Goal: Information Seeking & Learning: Learn about a topic

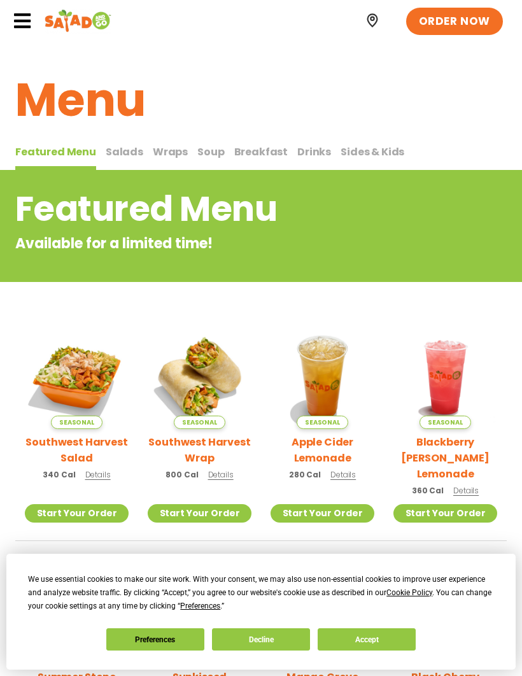
click at [122, 155] on span "Salads" at bounding box center [125, 152] width 38 height 15
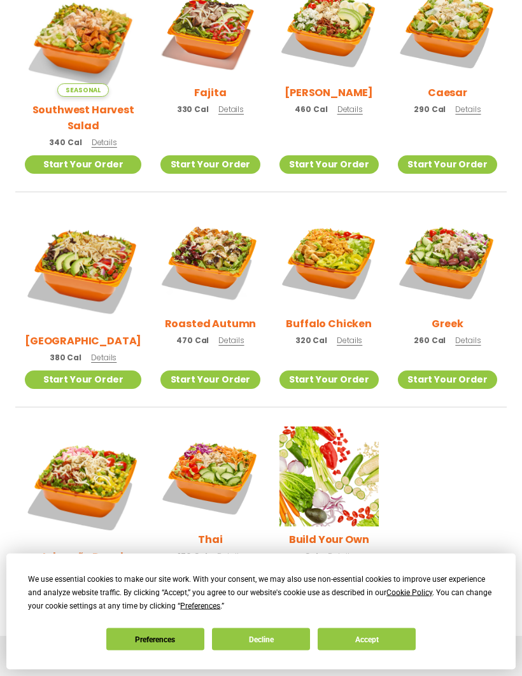
scroll to position [410, 0]
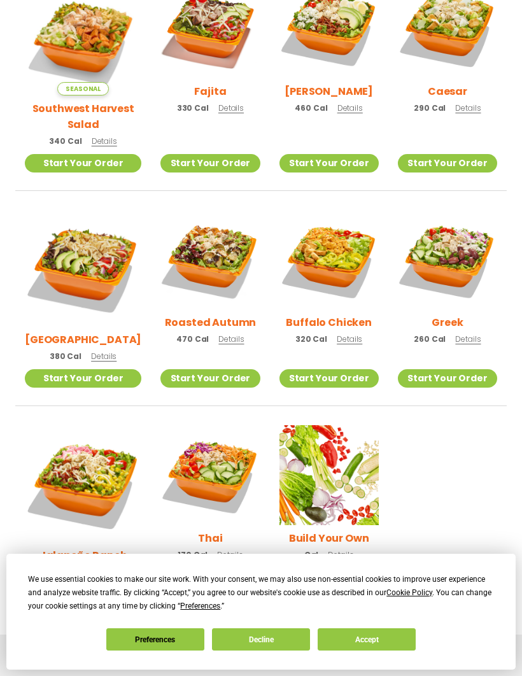
click at [100, 567] on span "Details" at bounding box center [103, 572] width 25 height 11
click at [97, 136] on span "Details" at bounding box center [104, 141] width 25 height 11
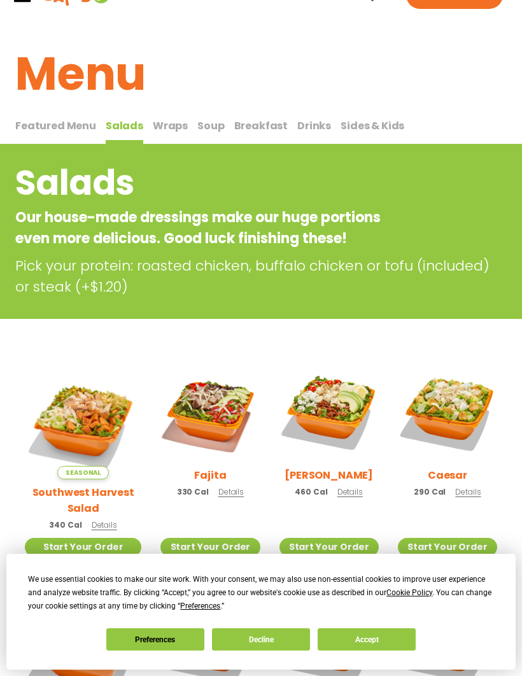
scroll to position [0, 0]
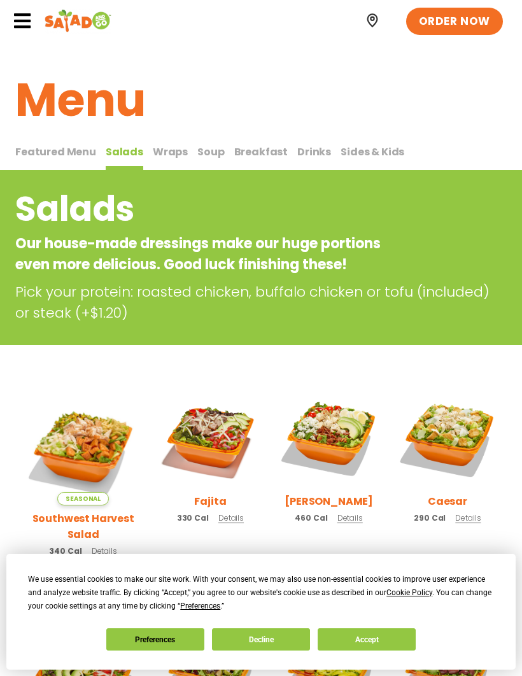
click at [355, 153] on span "Sides & Kids" at bounding box center [373, 152] width 64 height 15
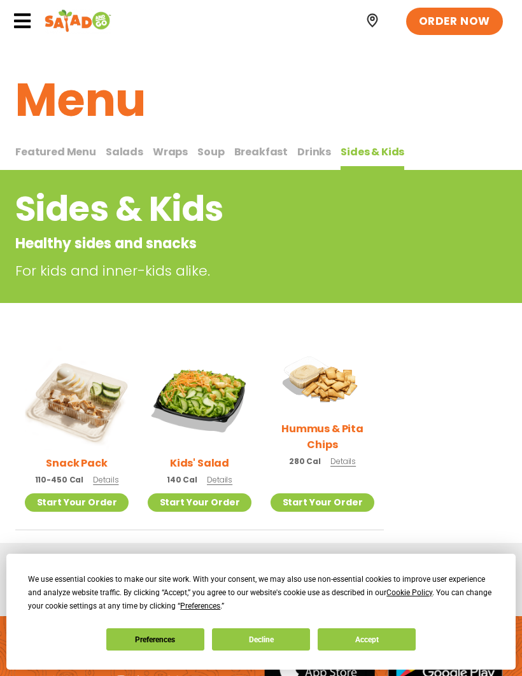
click at [203, 151] on span "Soup" at bounding box center [210, 152] width 27 height 15
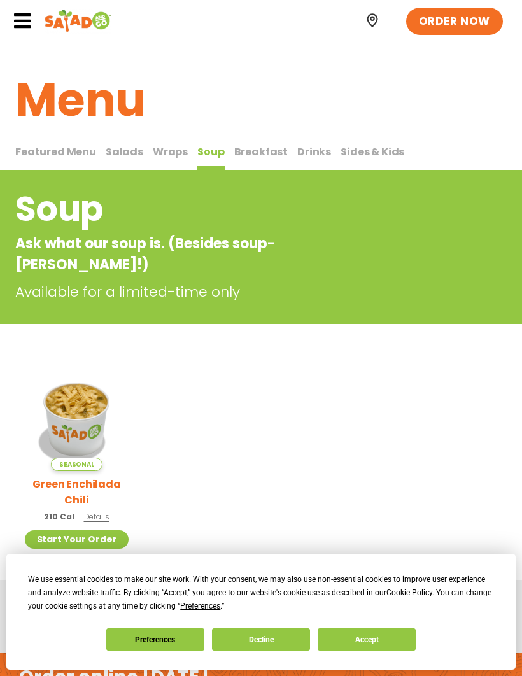
click at [163, 148] on span "Wraps" at bounding box center [170, 152] width 35 height 15
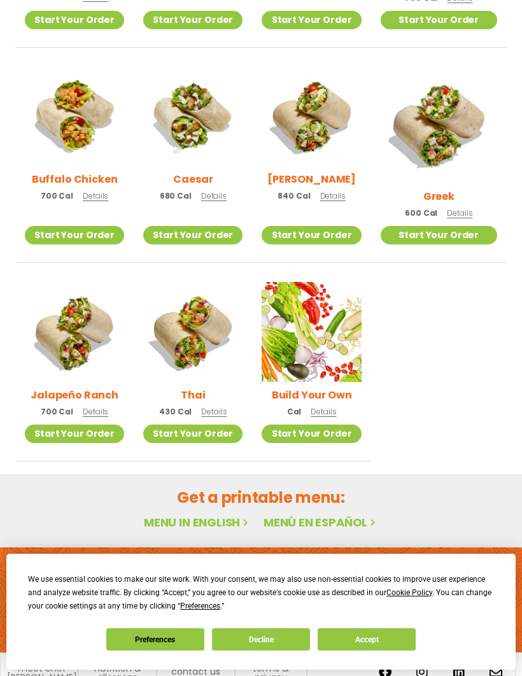
scroll to position [524, 0]
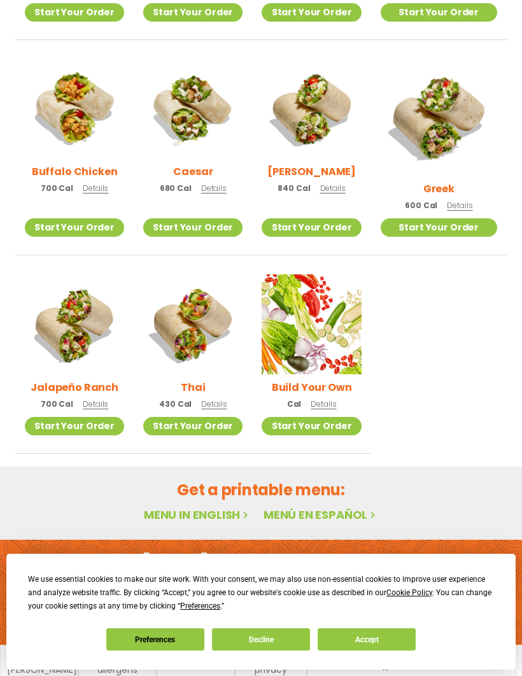
click at [472, 201] on p "600 Cal Details" at bounding box center [438, 205] width 67 height 13
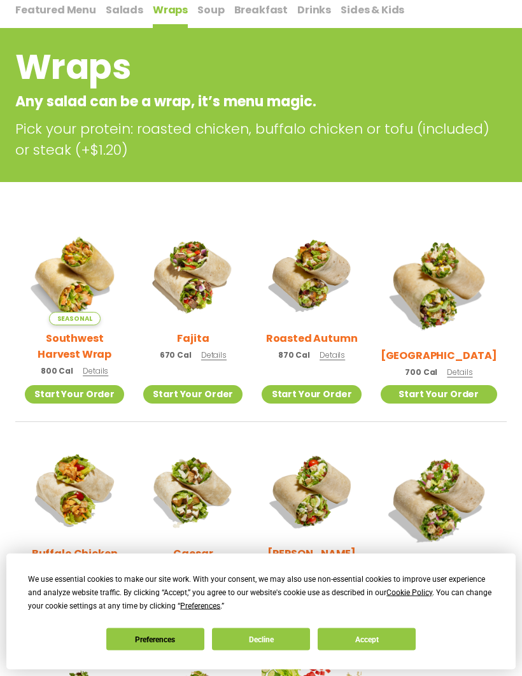
scroll to position [0, 0]
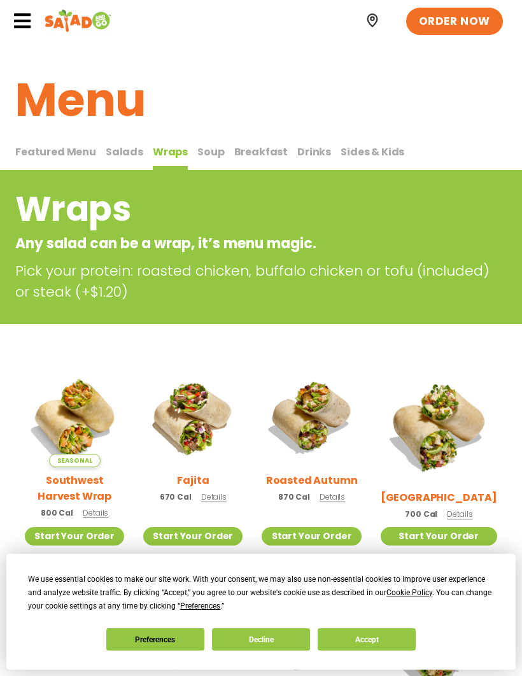
click at [247, 150] on span "Breakfast" at bounding box center [261, 152] width 54 height 15
